Goal: Task Accomplishment & Management: Manage account settings

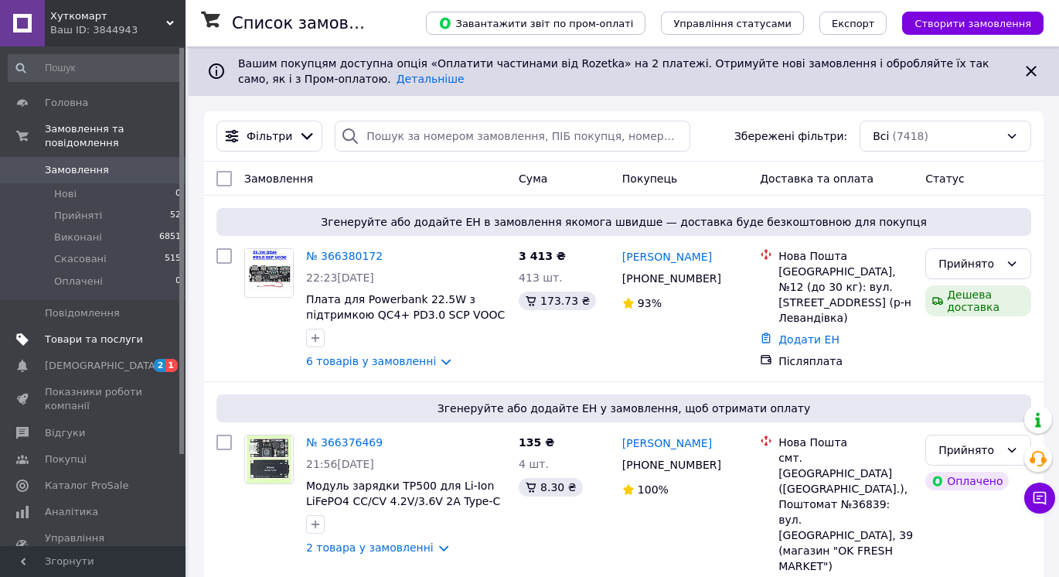
click at [135, 326] on link "Товари та послуги" at bounding box center [95, 339] width 190 height 26
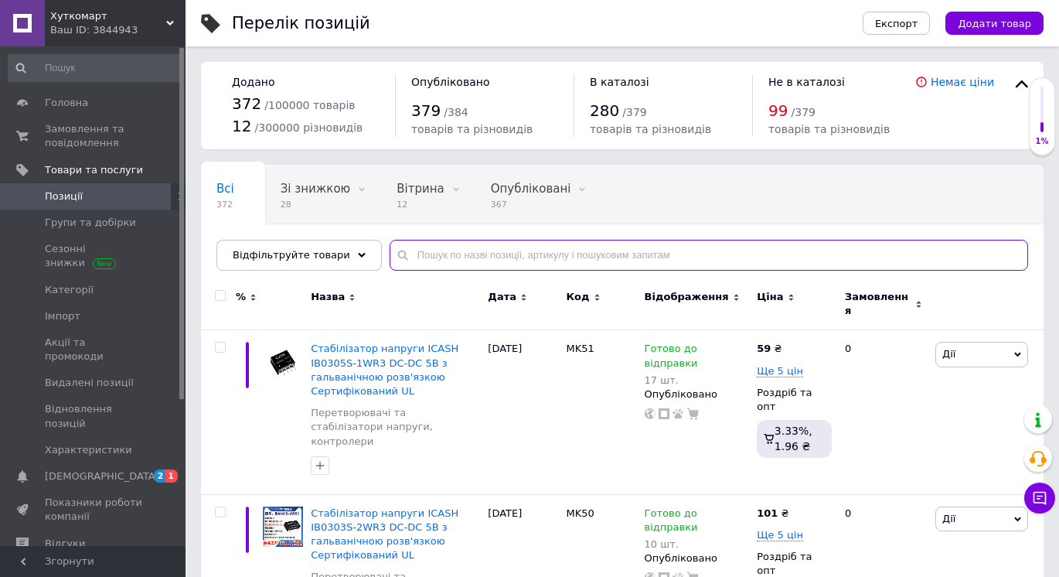
click at [467, 248] on input "text" at bounding box center [709, 255] width 639 height 31
type input "клав"
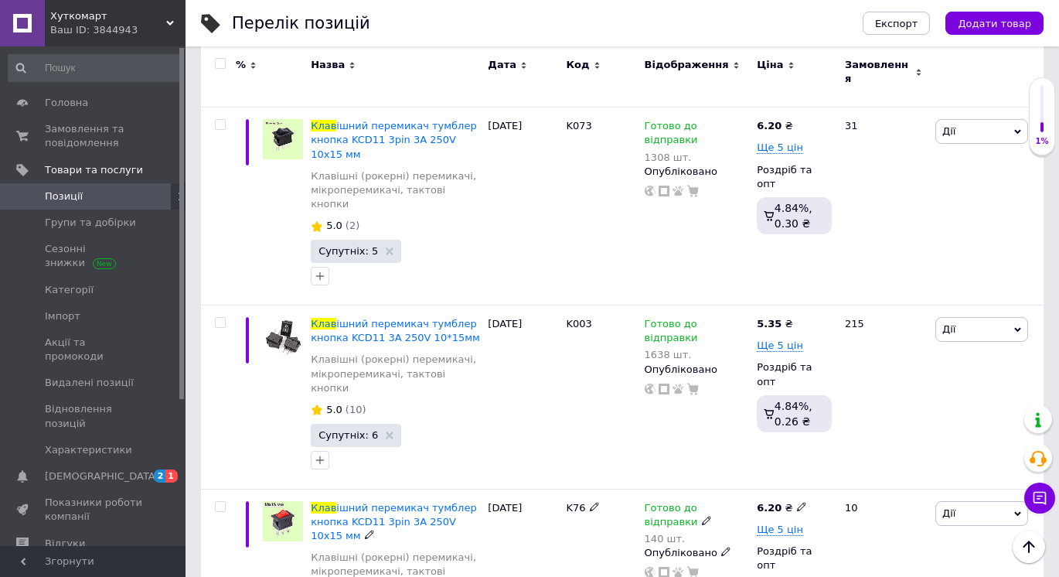
scroll to position [1506, 0]
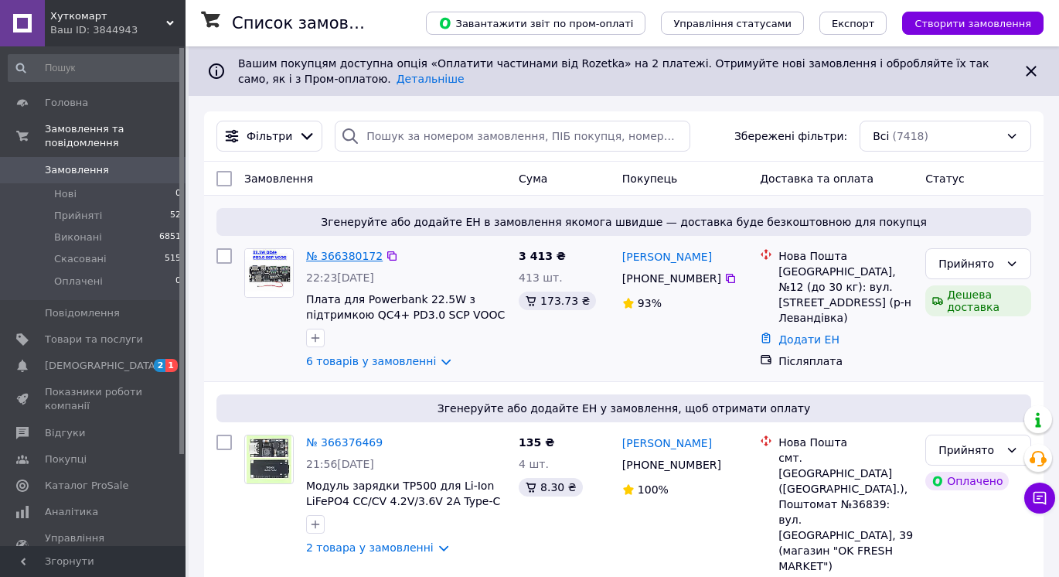
click at [365, 251] on link "№ 366380172" at bounding box center [344, 256] width 77 height 12
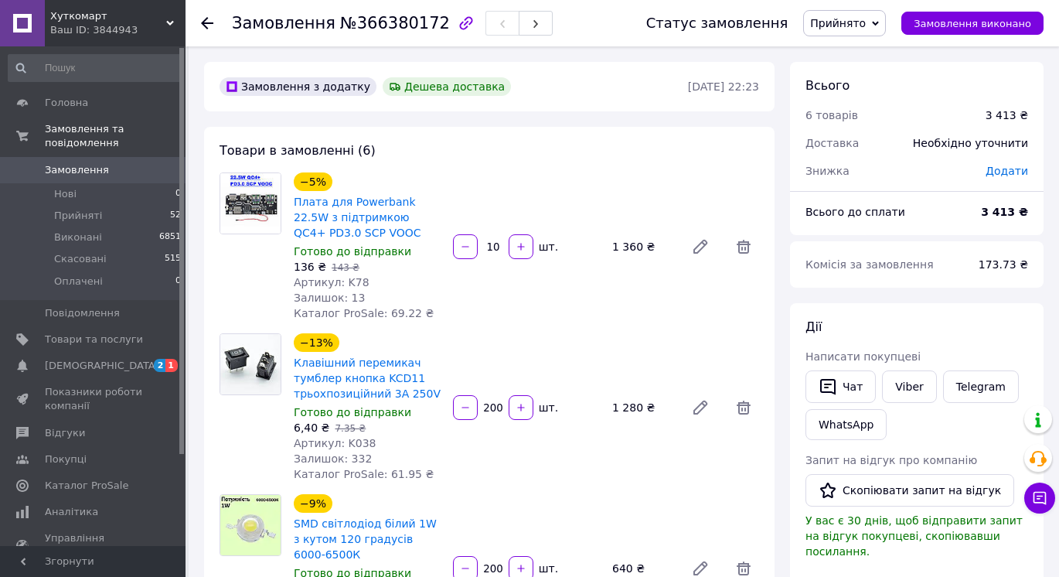
click at [206, 27] on use at bounding box center [207, 23] width 12 height 12
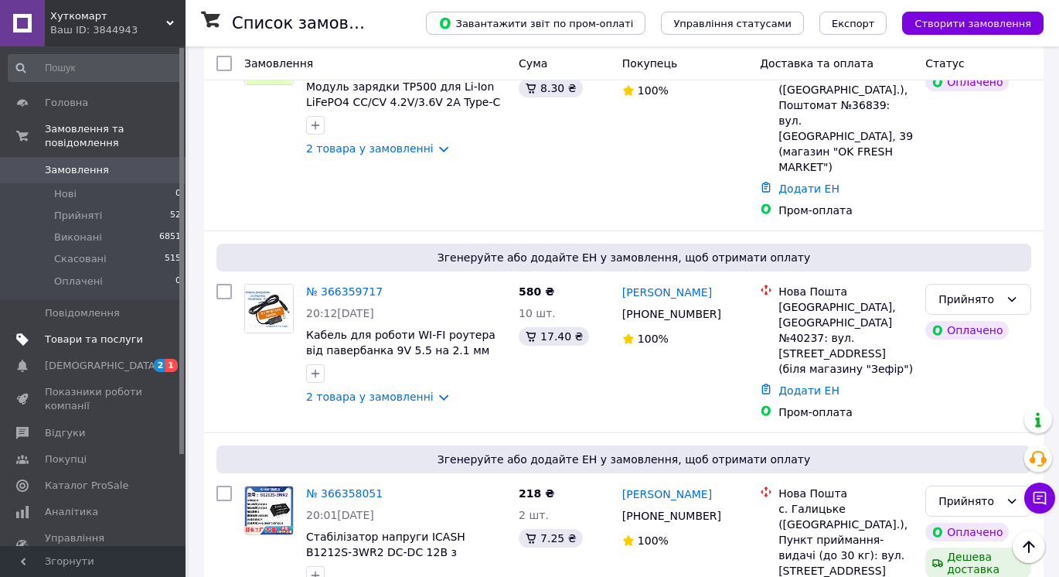
scroll to position [398, 0]
click at [60, 505] on span "Аналітика" at bounding box center [71, 512] width 53 height 14
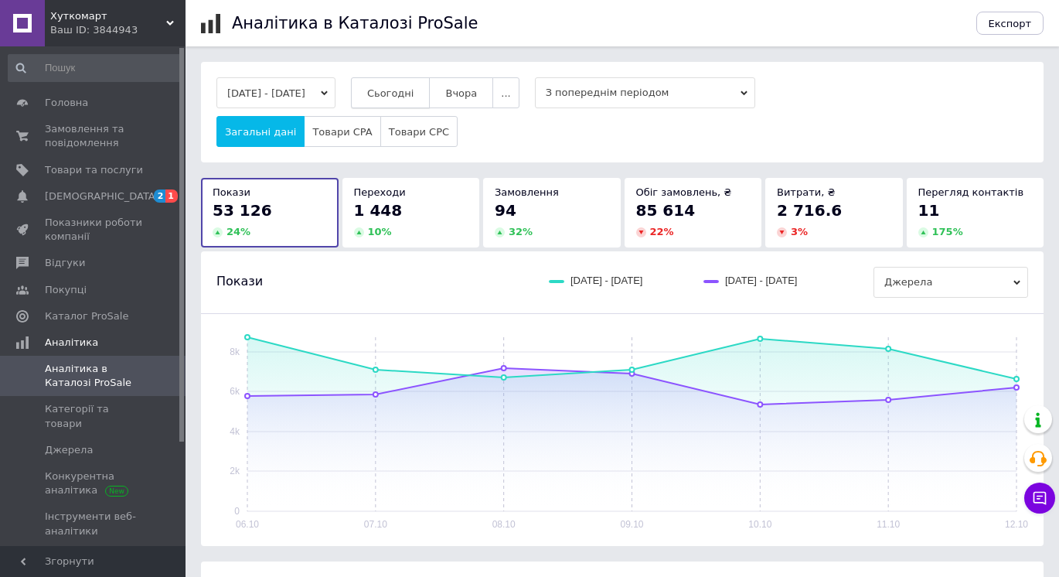
click at [414, 94] on span "Сьогодні" at bounding box center [390, 93] width 47 height 12
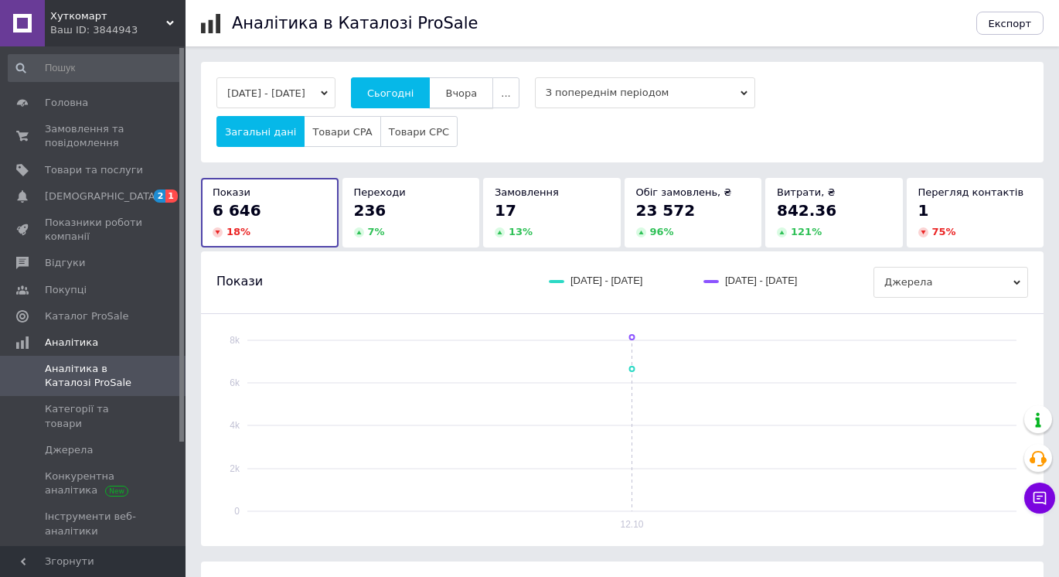
click at [477, 90] on span "Вчора" at bounding box center [461, 93] width 32 height 12
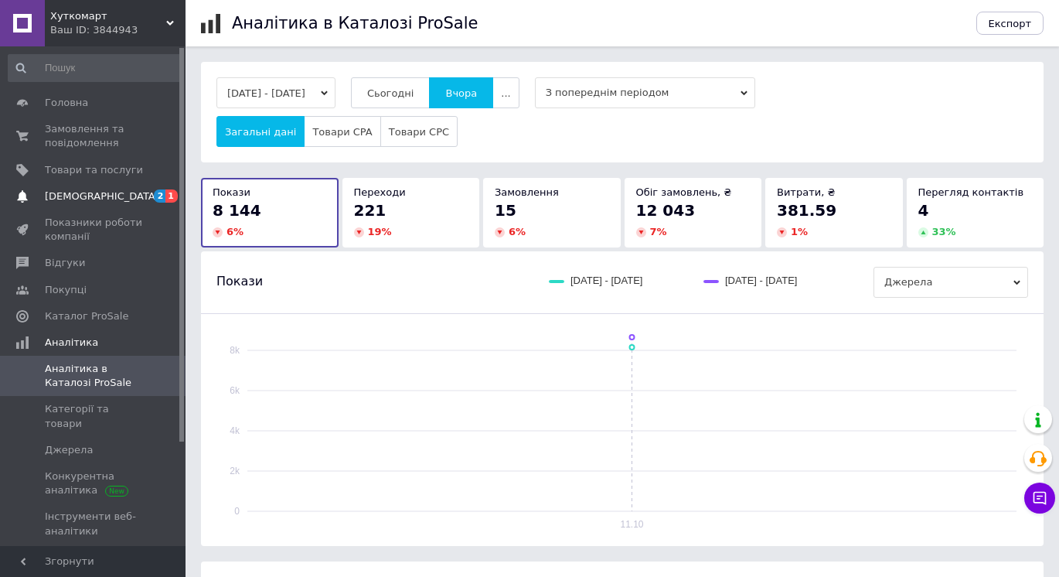
click at [72, 207] on link "[DEMOGRAPHIC_DATA] 2 1" at bounding box center [95, 196] width 190 height 26
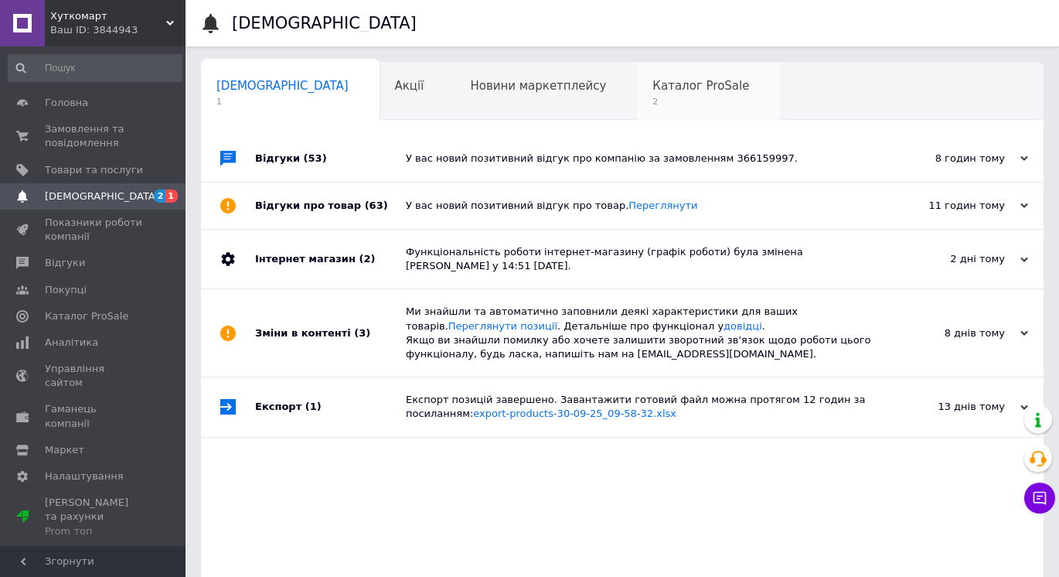
click at [653, 85] on span "Каталог ProSale" at bounding box center [701, 86] width 97 height 14
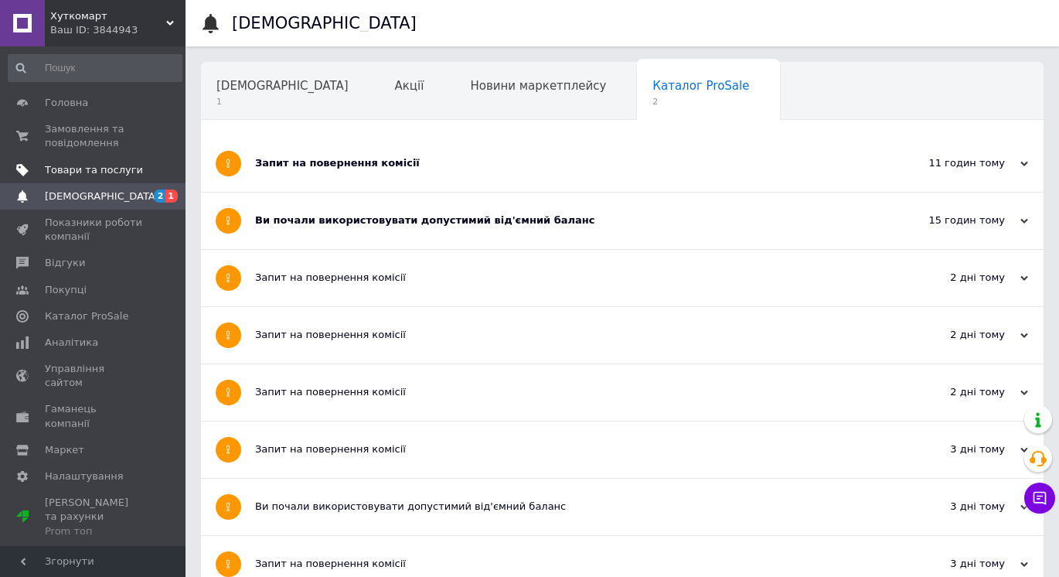
click at [65, 168] on span "Товари та послуги" at bounding box center [94, 170] width 98 height 14
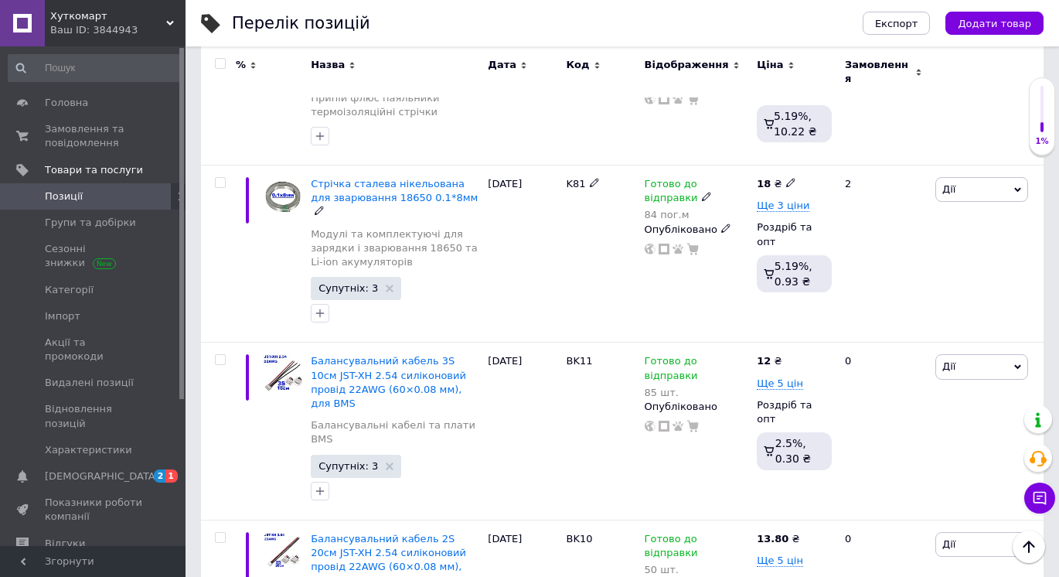
scroll to position [2731, 0]
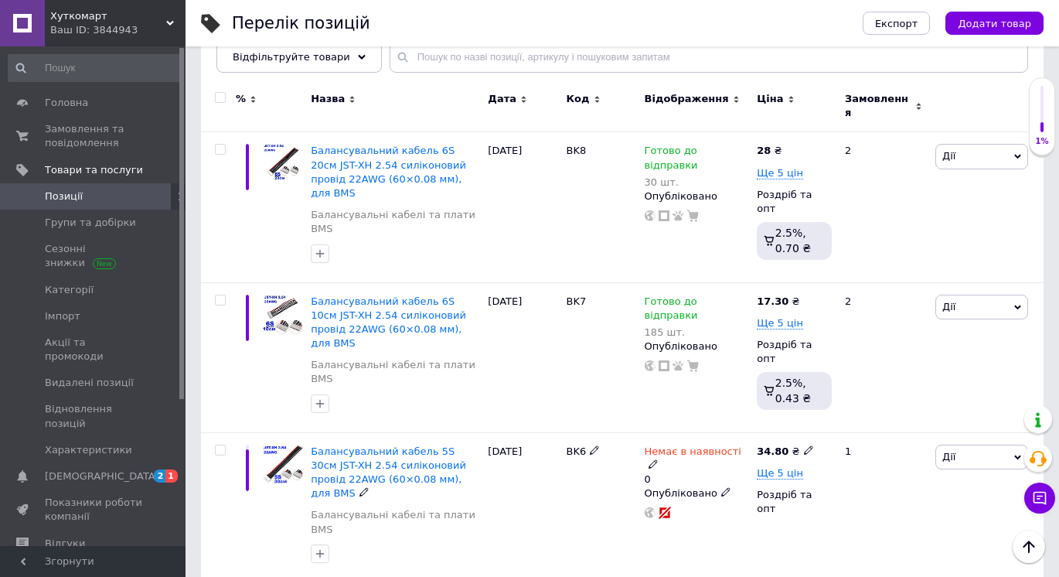
scroll to position [197, 0]
